Goal: Task Accomplishment & Management: Use online tool/utility

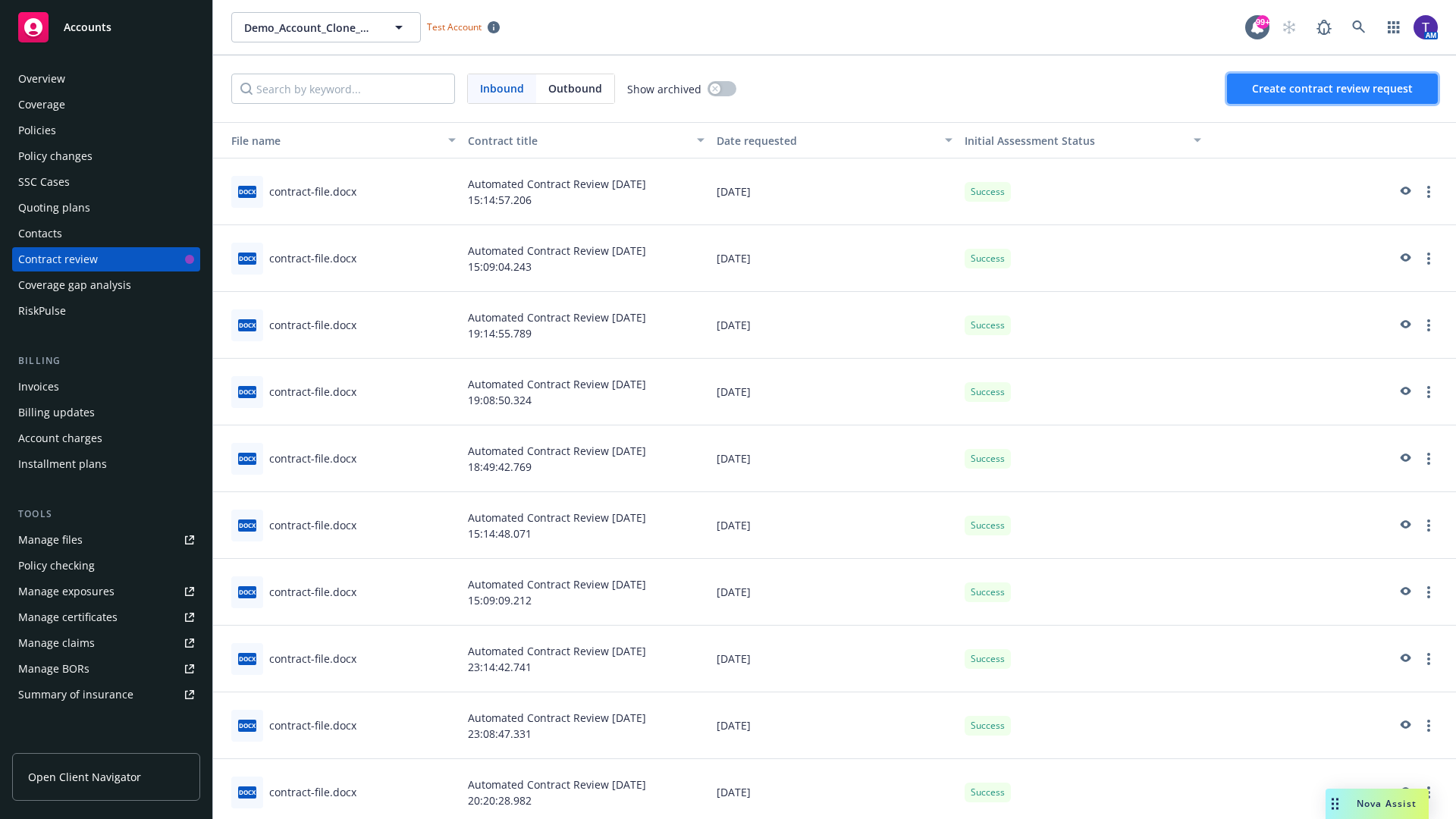
click at [1333, 89] on span "Create contract review request" at bounding box center [1332, 88] width 161 height 15
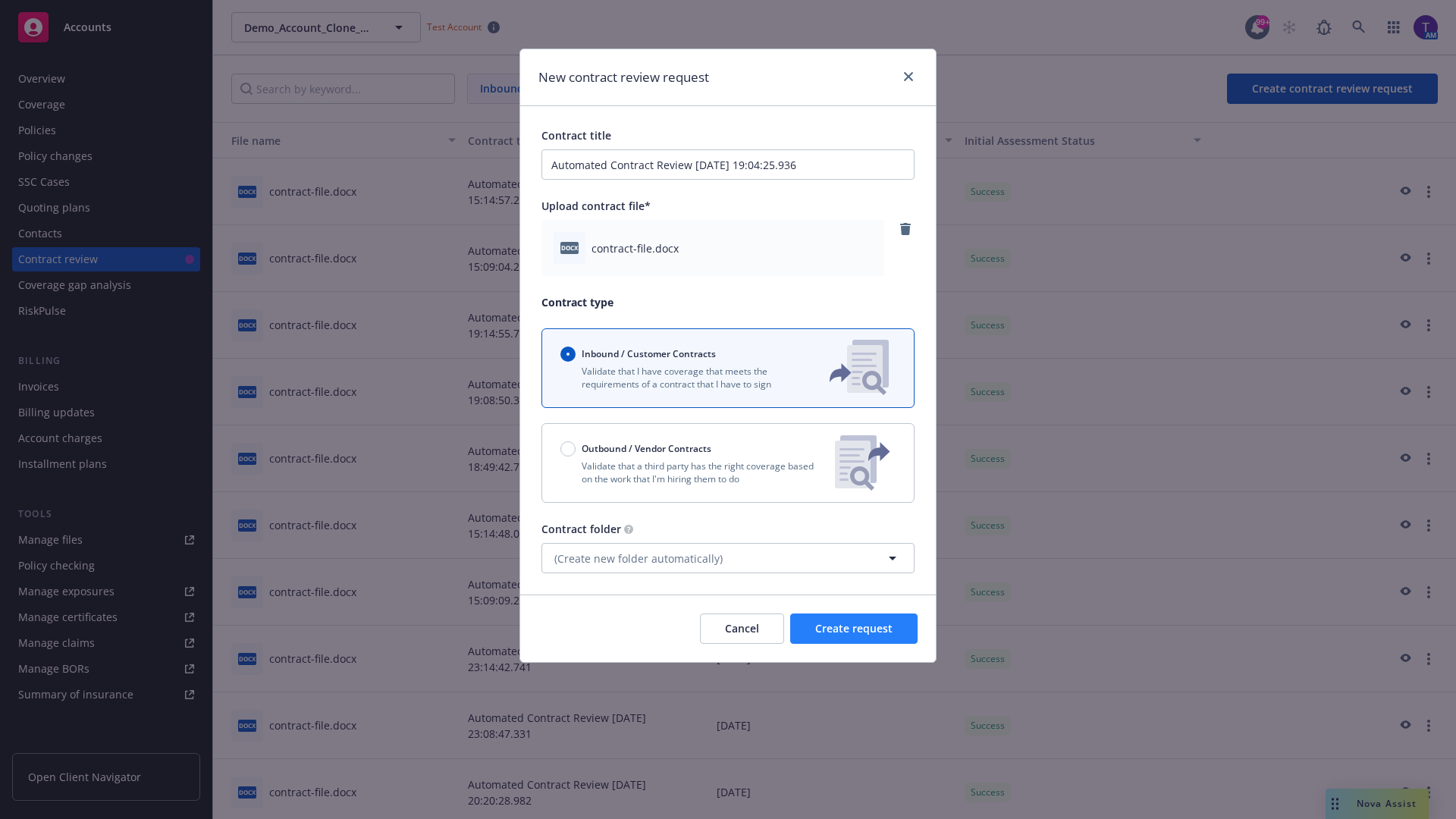
type input "Automated Contract Review [DATE] 19:04:25.936"
click at [854, 628] on span "Create request" at bounding box center [853, 628] width 77 height 15
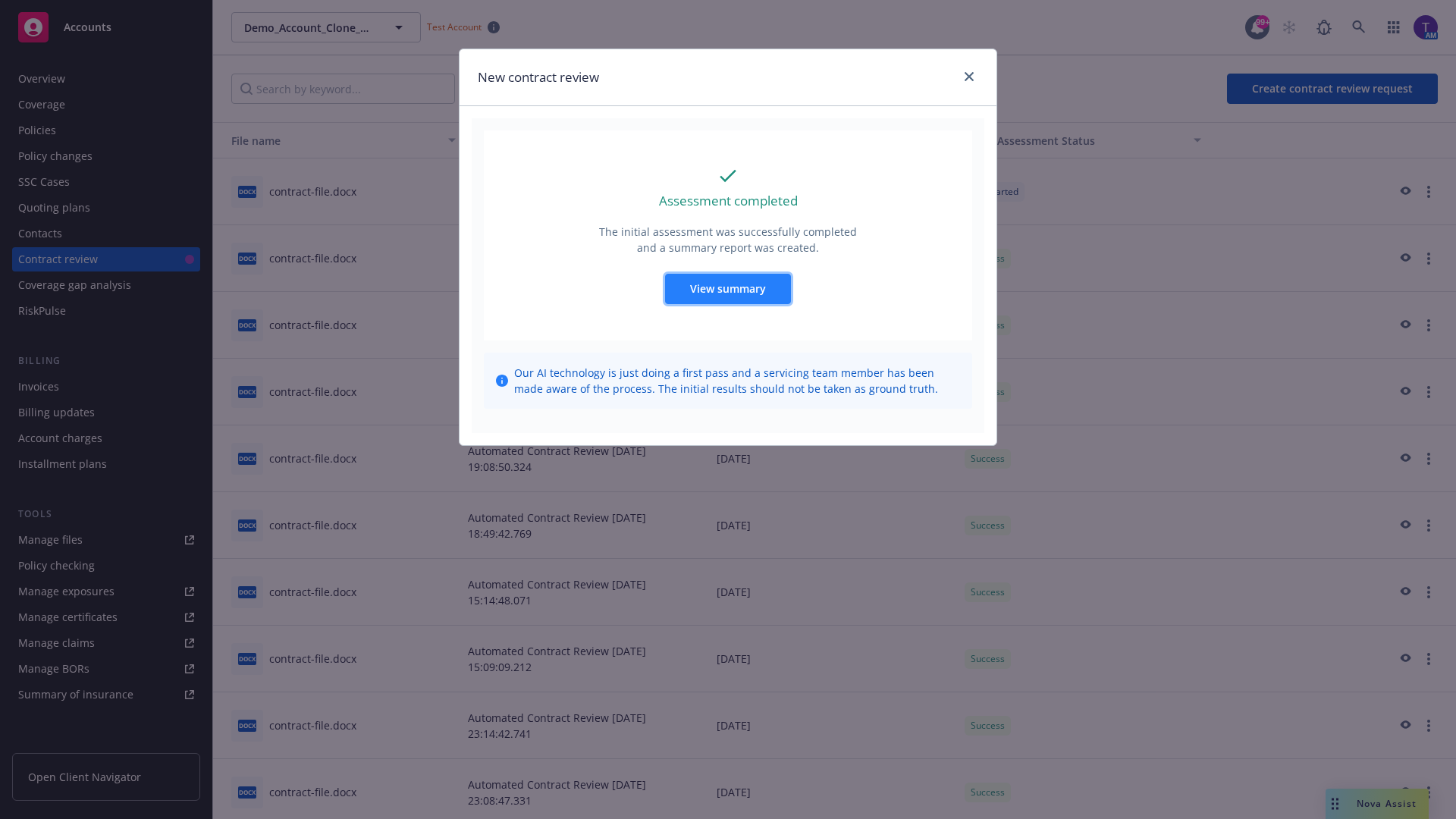
click at [727, 288] on span "View summary" at bounding box center [728, 288] width 76 height 15
